Goal: Book appointment/travel/reservation

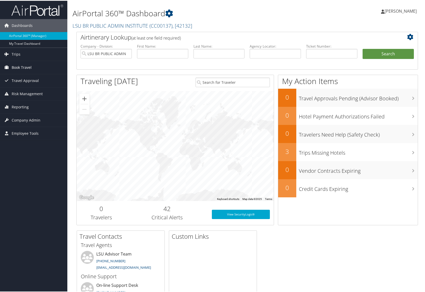
click at [36, 68] on link "Book Travel" at bounding box center [33, 66] width 67 height 13
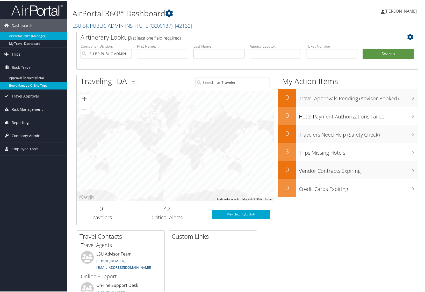
click at [26, 85] on link "Book/Manage Online Trips" at bounding box center [33, 85] width 67 height 8
